Goal: Transaction & Acquisition: Purchase product/service

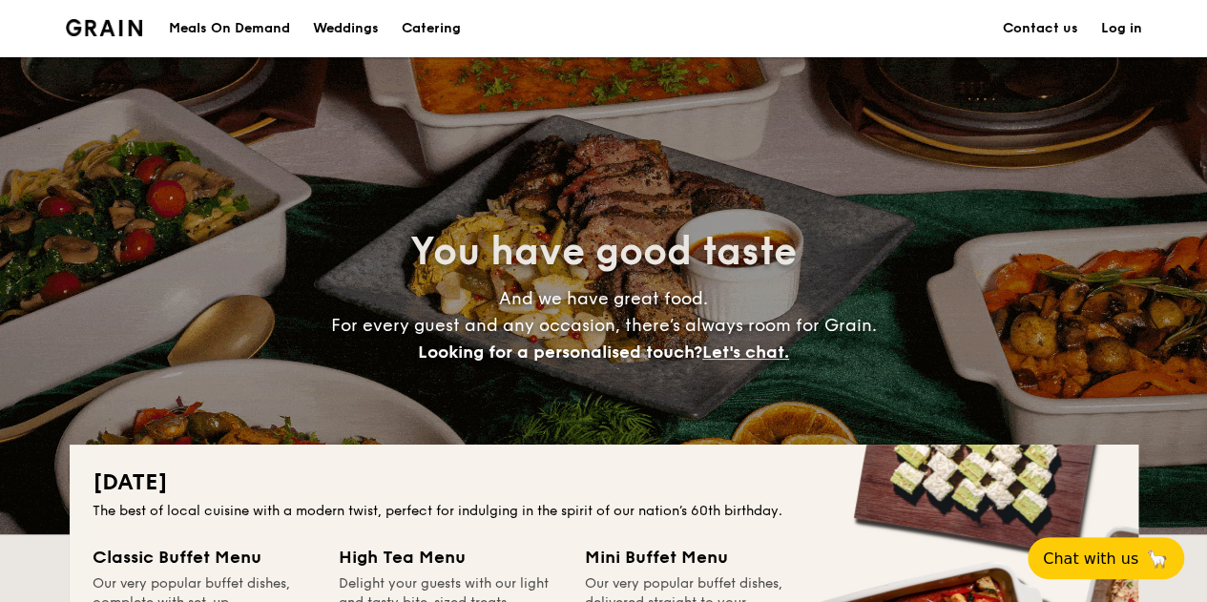
click at [435, 27] on h1 "Catering" at bounding box center [431, 28] width 59 height 57
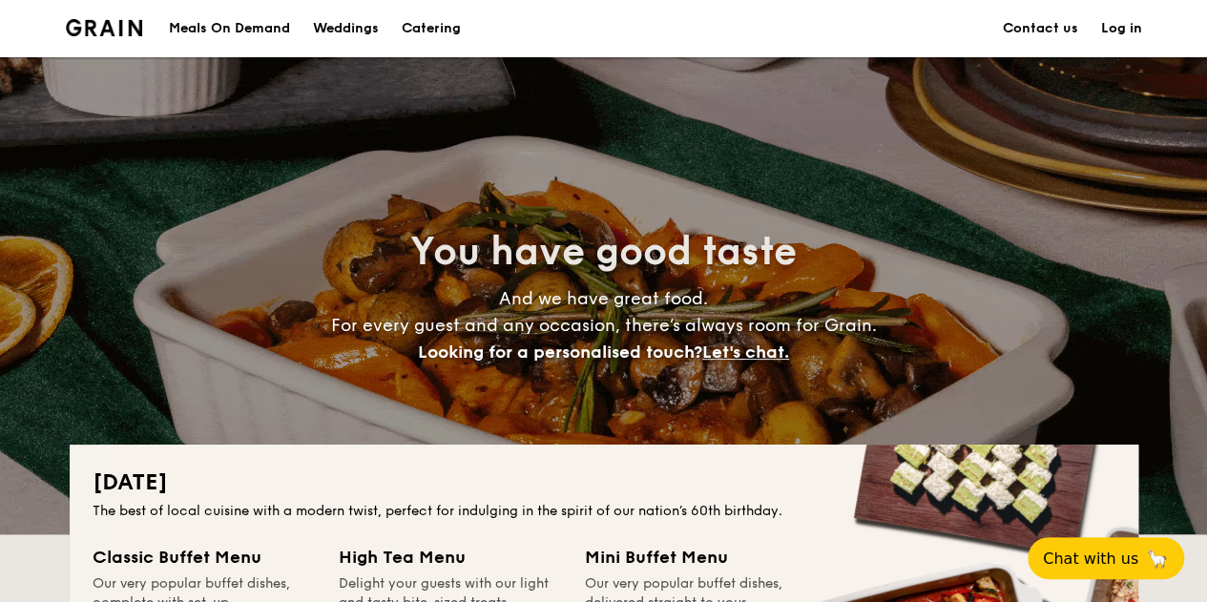
click at [226, 26] on div "Meals On Demand" at bounding box center [229, 28] width 121 height 57
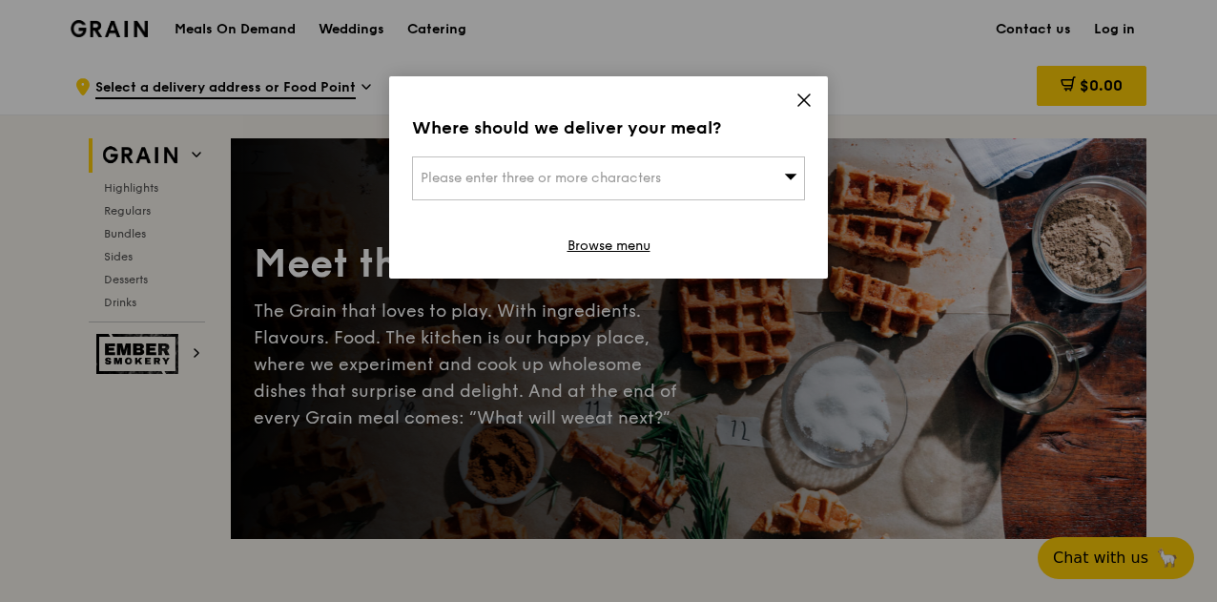
click at [806, 94] on icon at bounding box center [804, 100] width 17 height 17
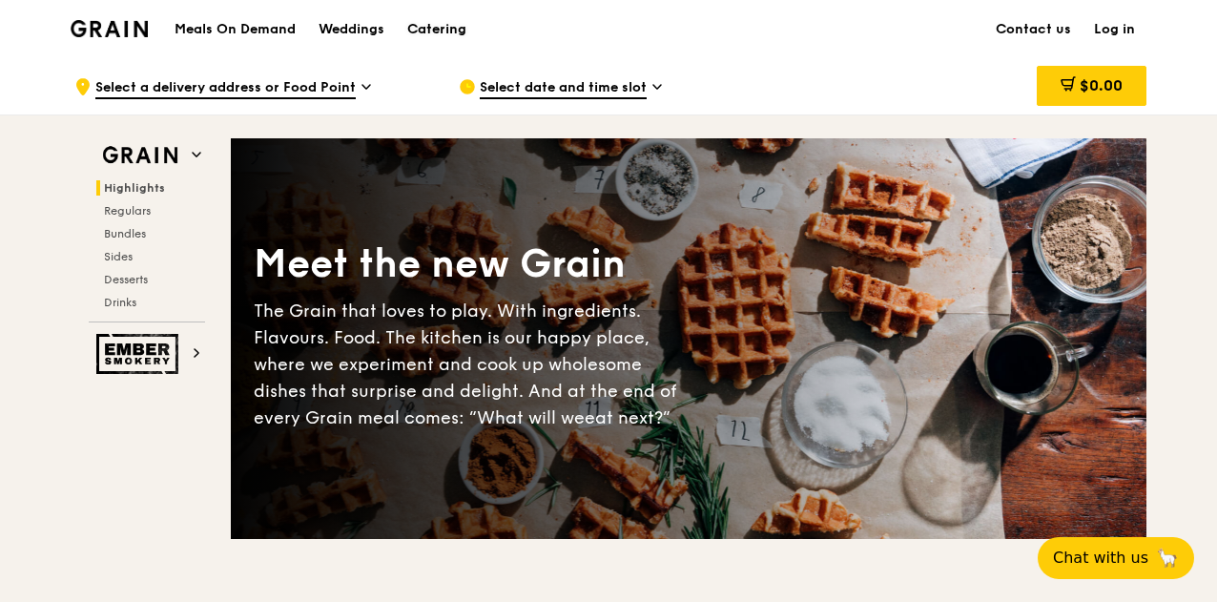
click at [439, 26] on div "Catering" at bounding box center [436, 29] width 59 height 57
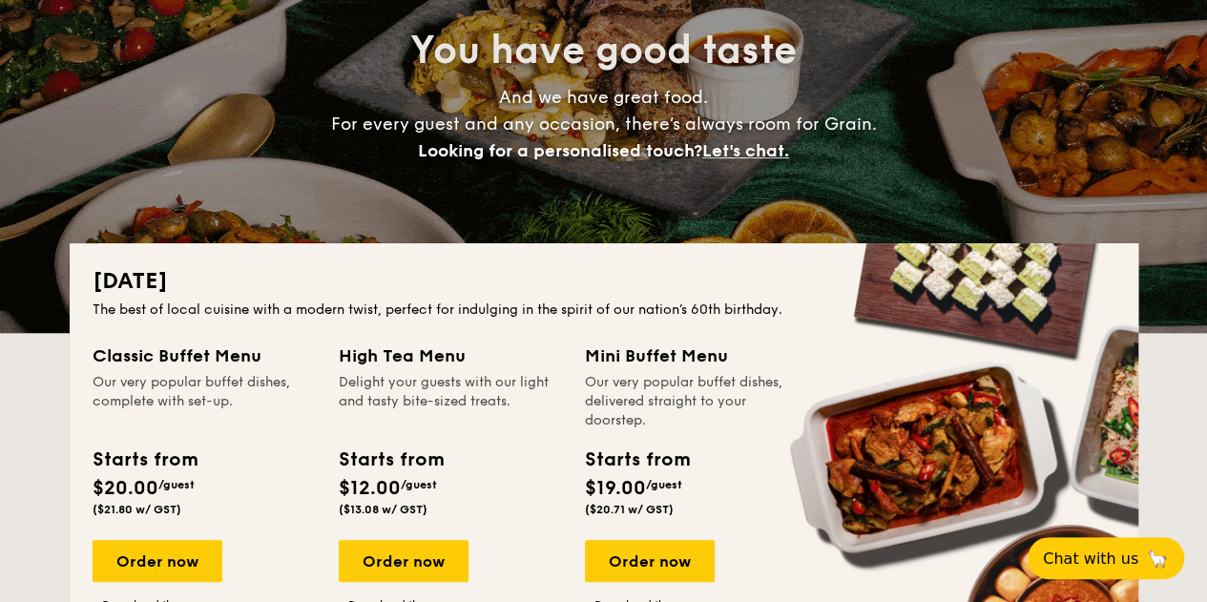
scroll to position [286, 0]
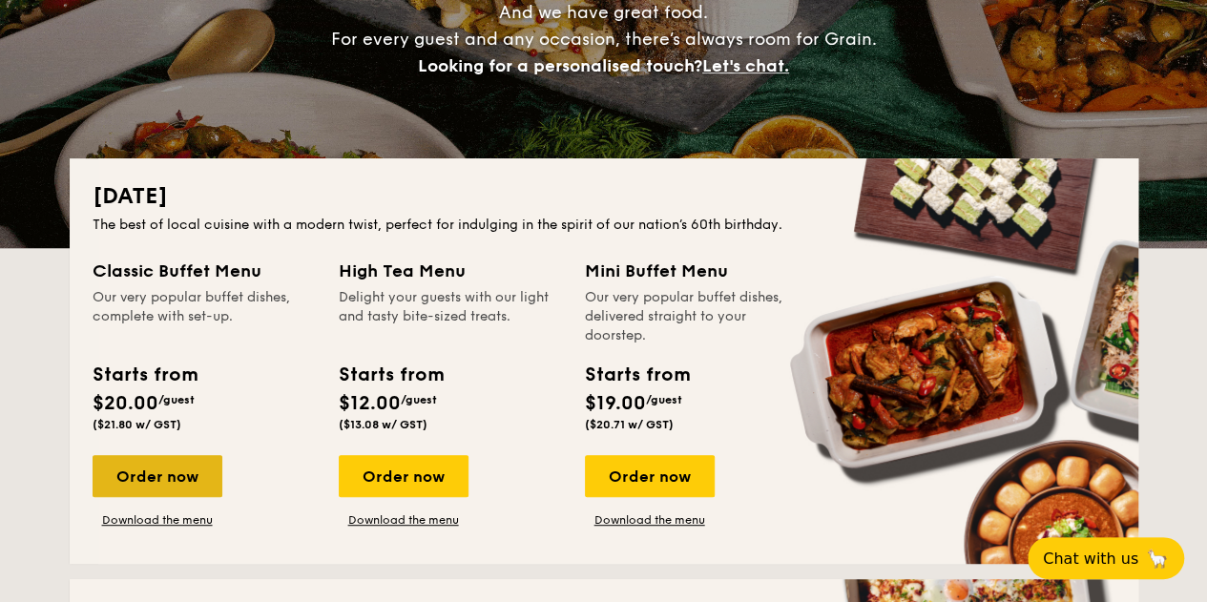
click at [175, 470] on div "Order now" at bounding box center [158, 476] width 130 height 42
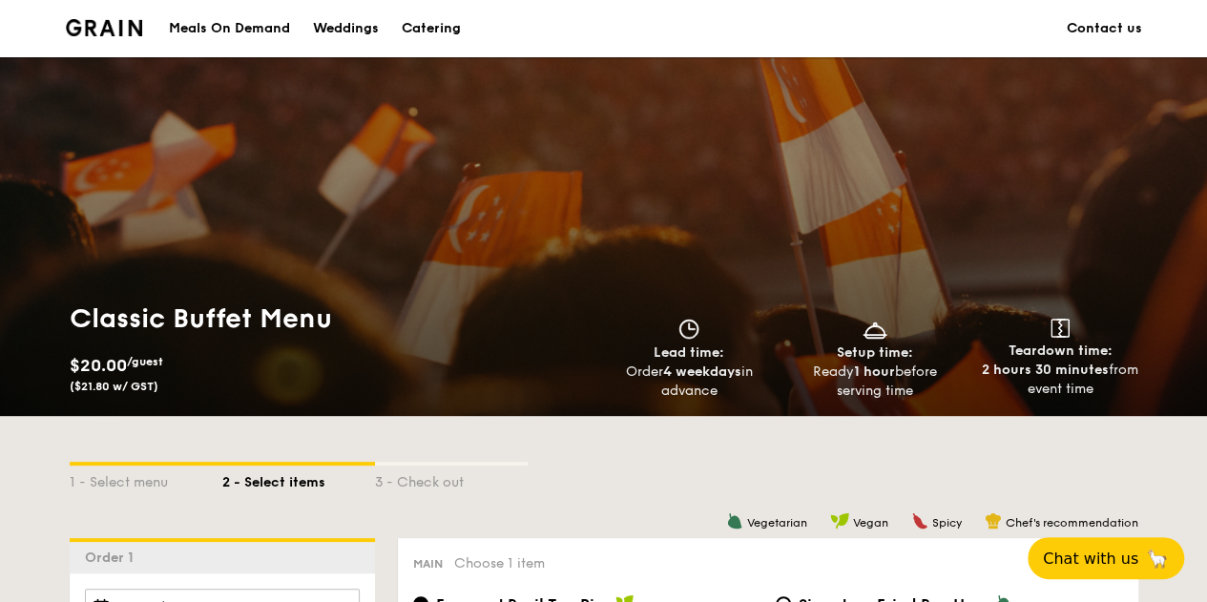
click at [242, 25] on div "Meals On Demand" at bounding box center [229, 28] width 121 height 57
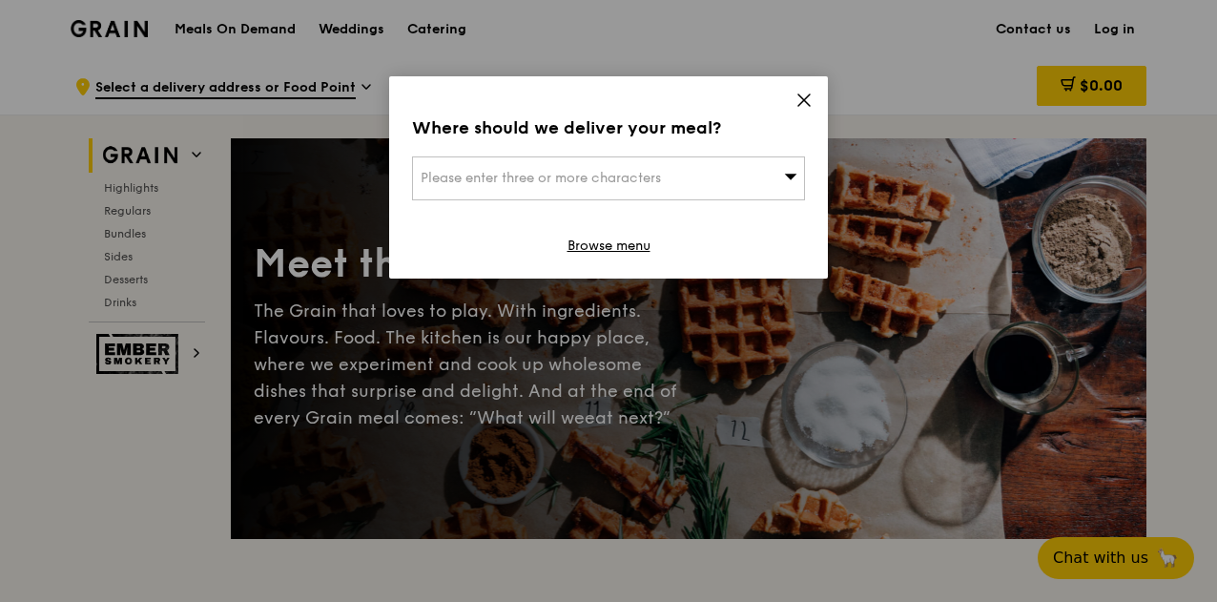
click at [811, 98] on icon at bounding box center [804, 100] width 17 height 17
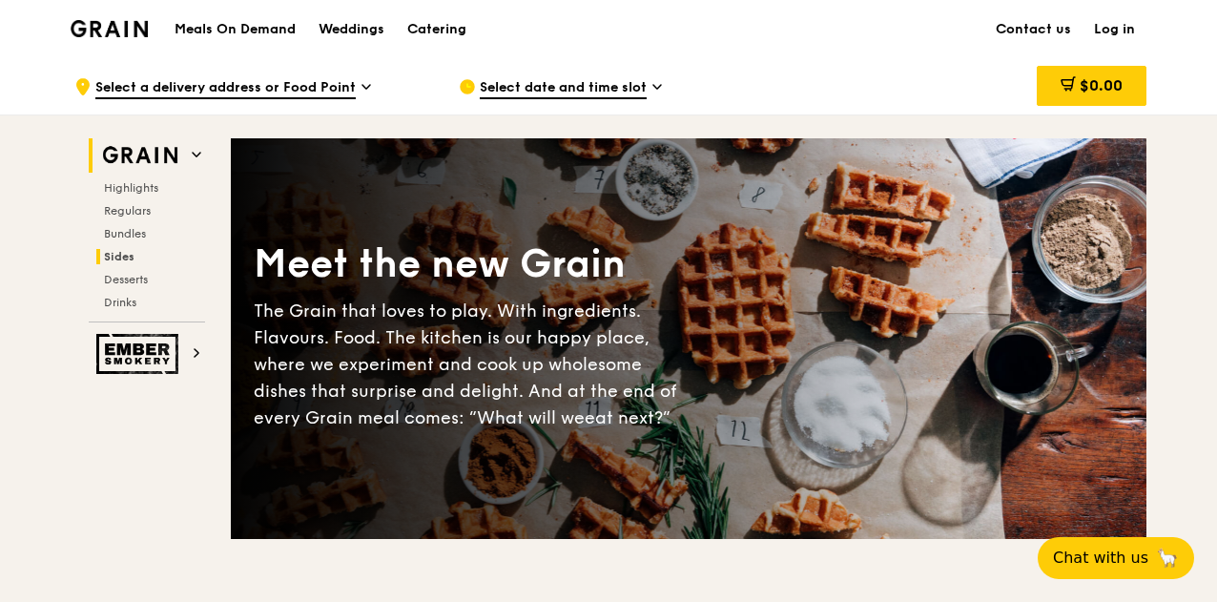
click at [118, 252] on span "Sides" at bounding box center [119, 256] width 31 height 13
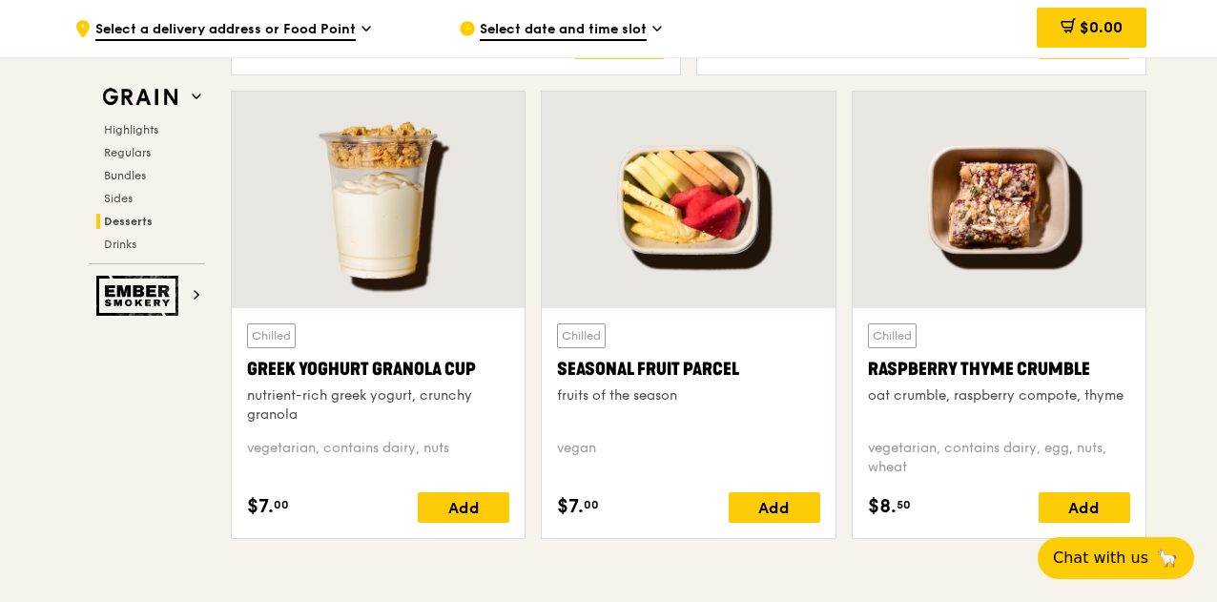
scroll to position [5918, 0]
